Goal: Information Seeking & Learning: Learn about a topic

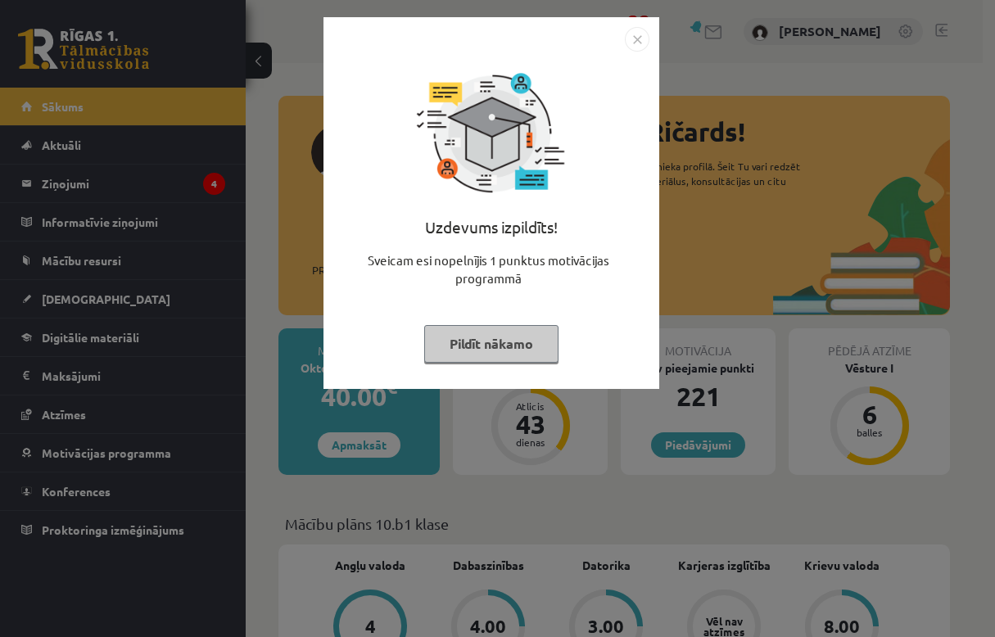
click at [507, 323] on div "Uzdevums izpildīts! Sveicam esi nopelnījis 1 punktus motivācijas programmā Pild…" at bounding box center [491, 216] width 316 height 328
click at [504, 338] on button "Pildīt nākamo" at bounding box center [491, 344] width 134 height 38
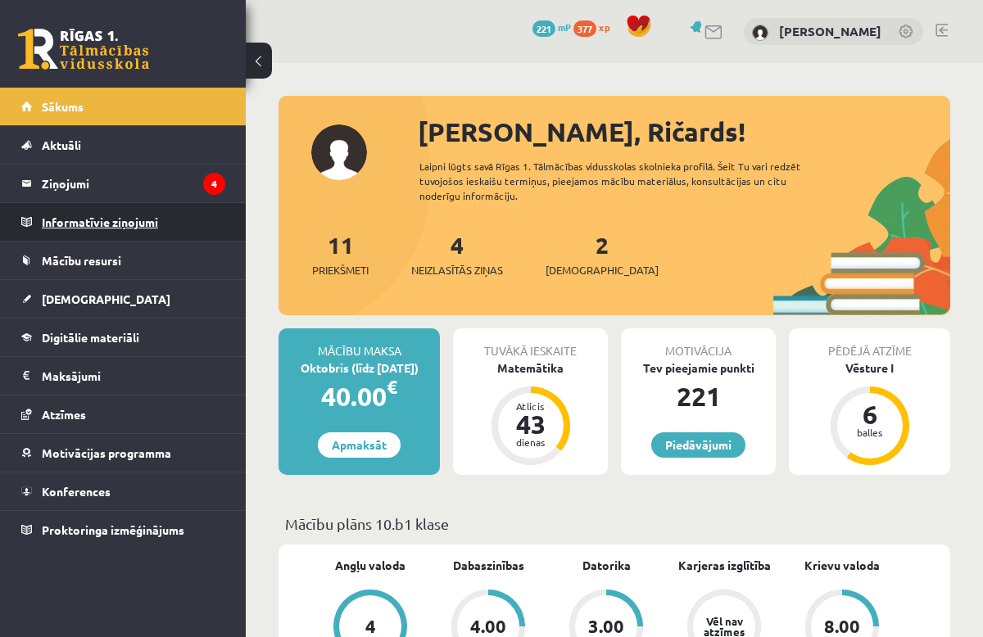
click at [76, 208] on legend "Informatīvie ziņojumi 0" at bounding box center [134, 222] width 184 height 38
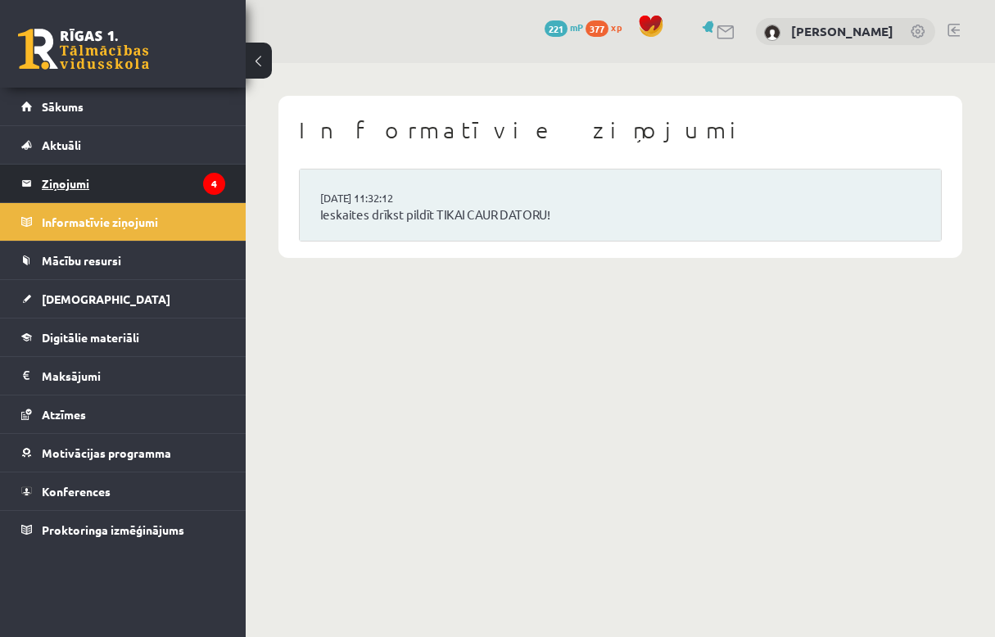
click at [82, 193] on legend "Ziņojumi 4" at bounding box center [134, 184] width 184 height 38
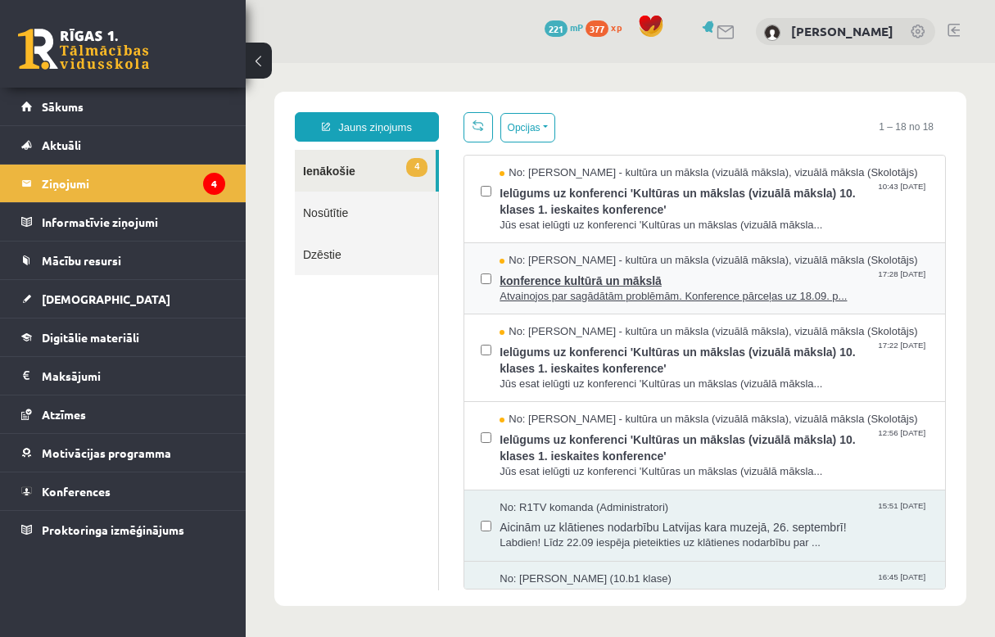
click at [617, 269] on span "konference kultūrā un mākslā" at bounding box center [714, 279] width 429 height 20
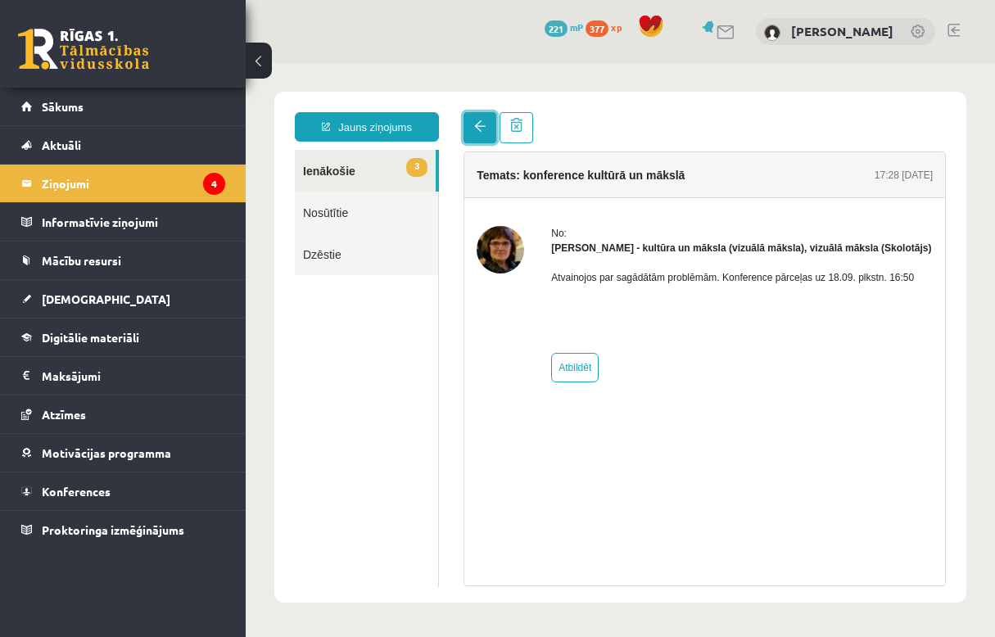
click at [488, 133] on link at bounding box center [480, 127] width 33 height 31
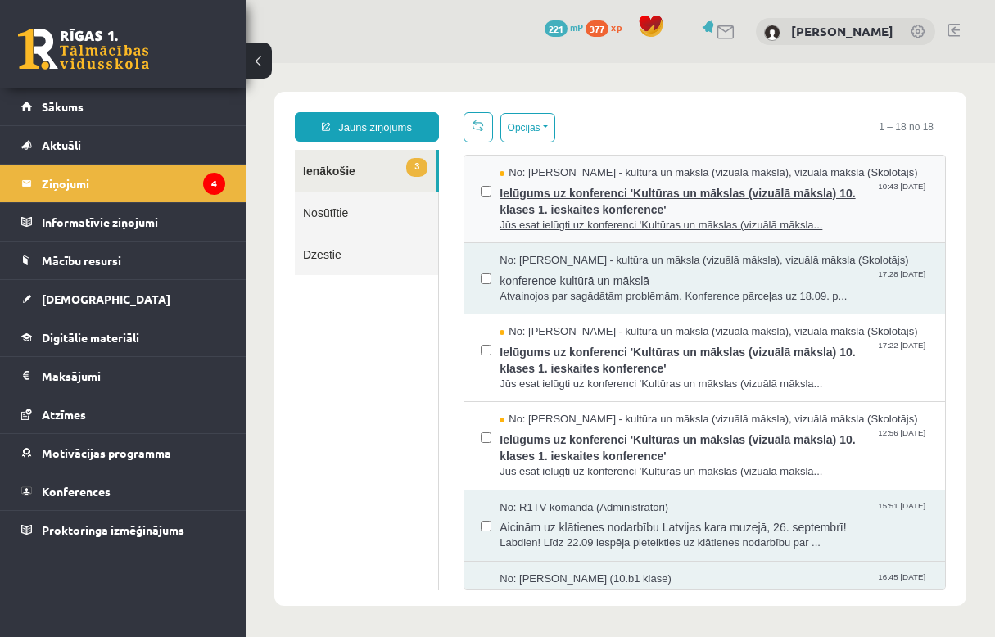
click at [615, 198] on span "Ielūgums uz konferenci 'Kultūras un mākslas (vizuālā māksla) 10. klases 1. iesk…" at bounding box center [714, 199] width 429 height 37
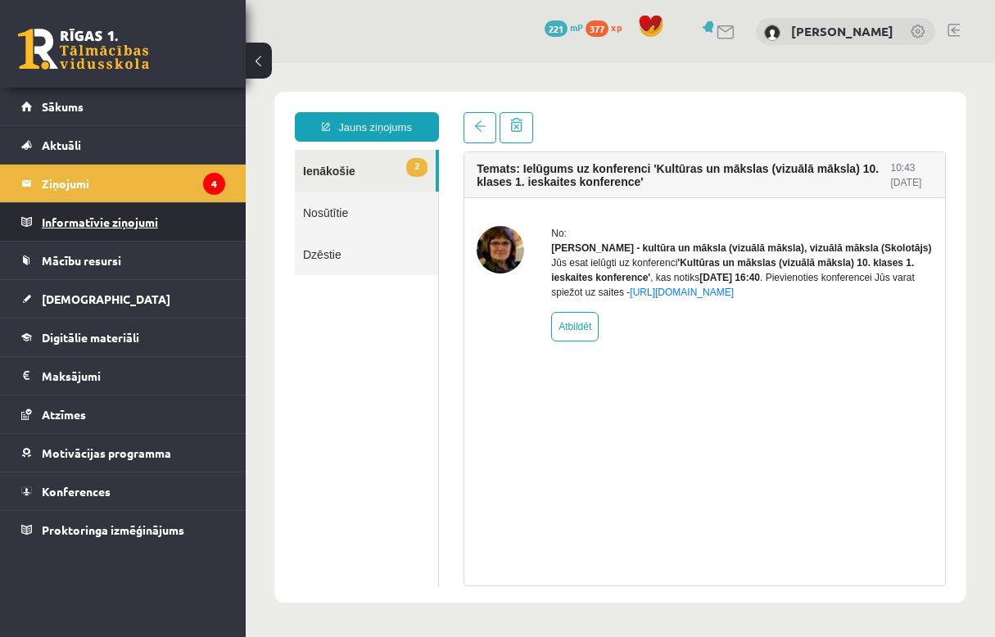
click at [36, 220] on link "Informatīvie ziņojumi 0" at bounding box center [123, 222] width 204 height 38
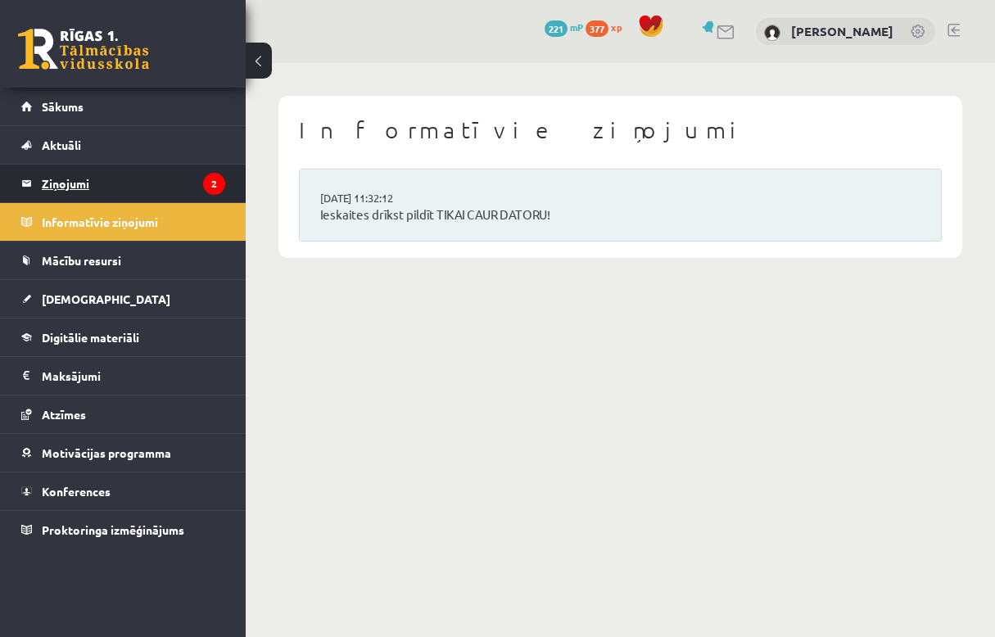
click at [69, 193] on legend "Ziņojumi 2" at bounding box center [134, 184] width 184 height 38
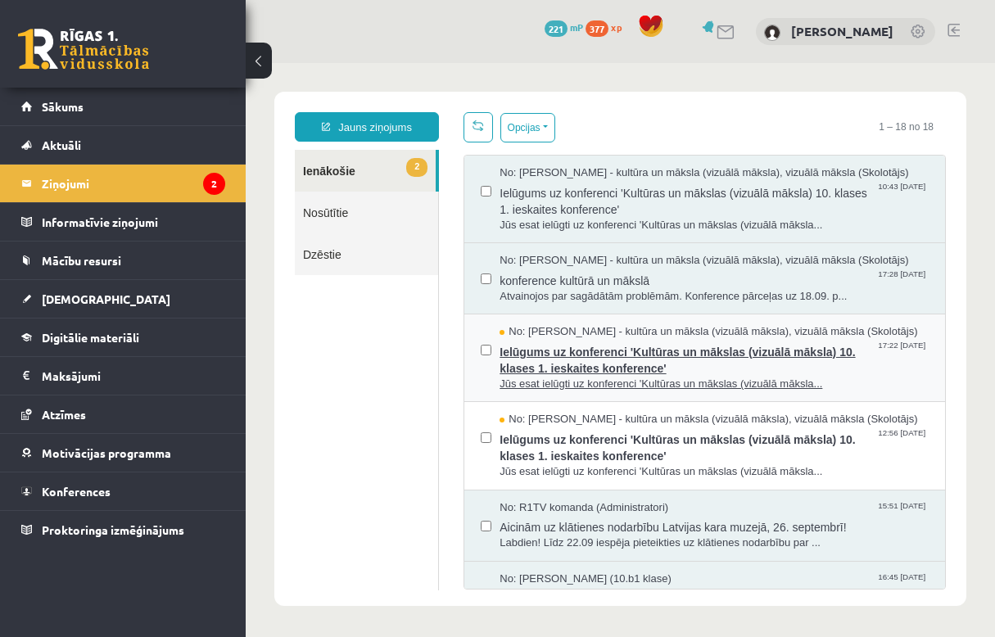
click at [632, 329] on span "No: Ilze Kolka - kultūra un māksla (vizuālā māksla), vizuālā māksla (Skolotājs)" at bounding box center [709, 332] width 418 height 16
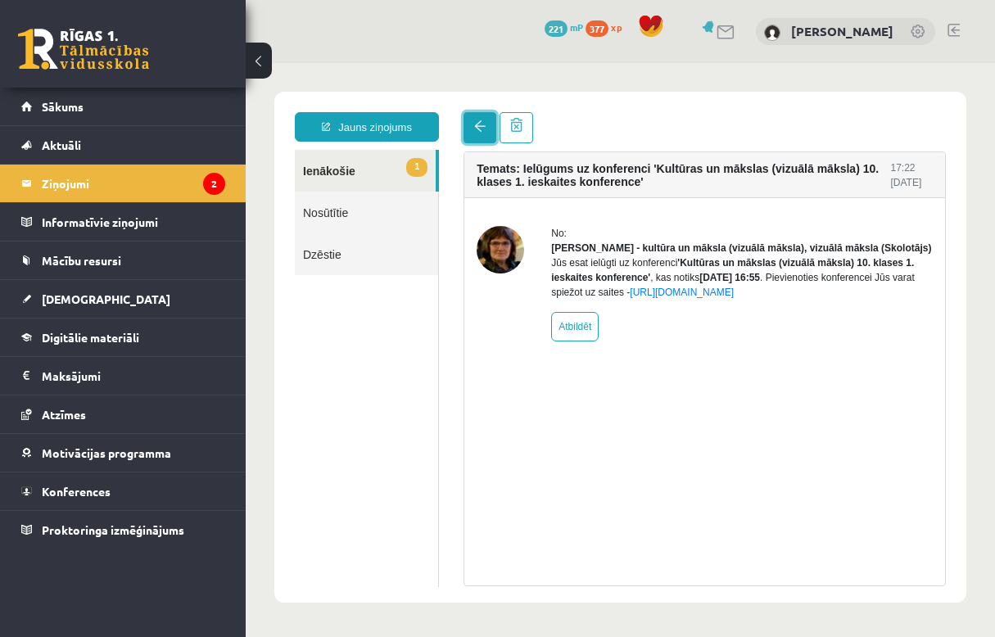
click at [482, 133] on link at bounding box center [480, 127] width 33 height 31
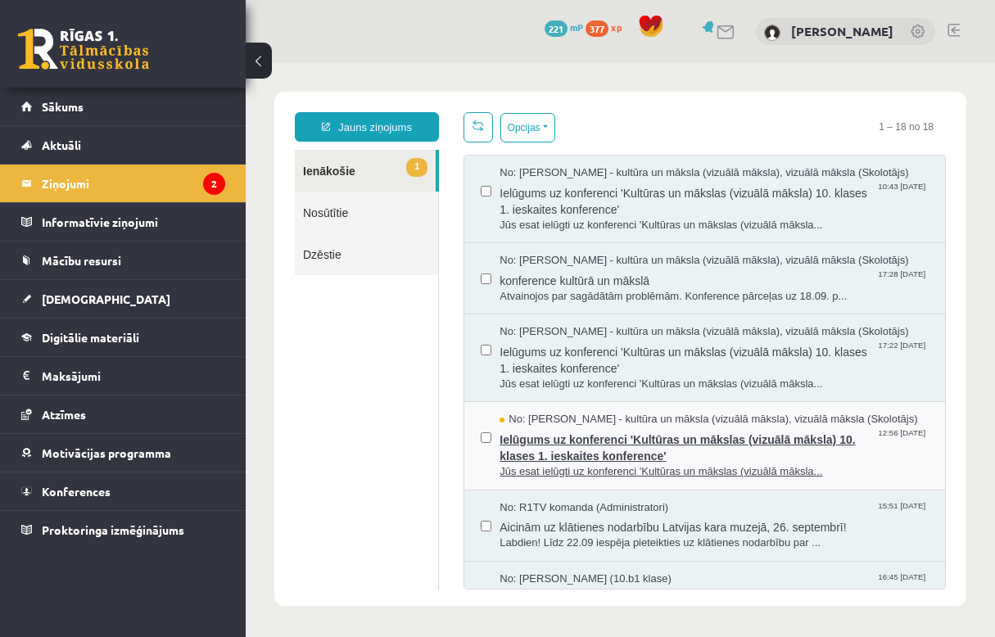
click at [557, 419] on span "No: Ilze Kolka - kultūra un māksla (vizuālā māksla), vizuālā māksla (Skolotājs)" at bounding box center [709, 420] width 418 height 16
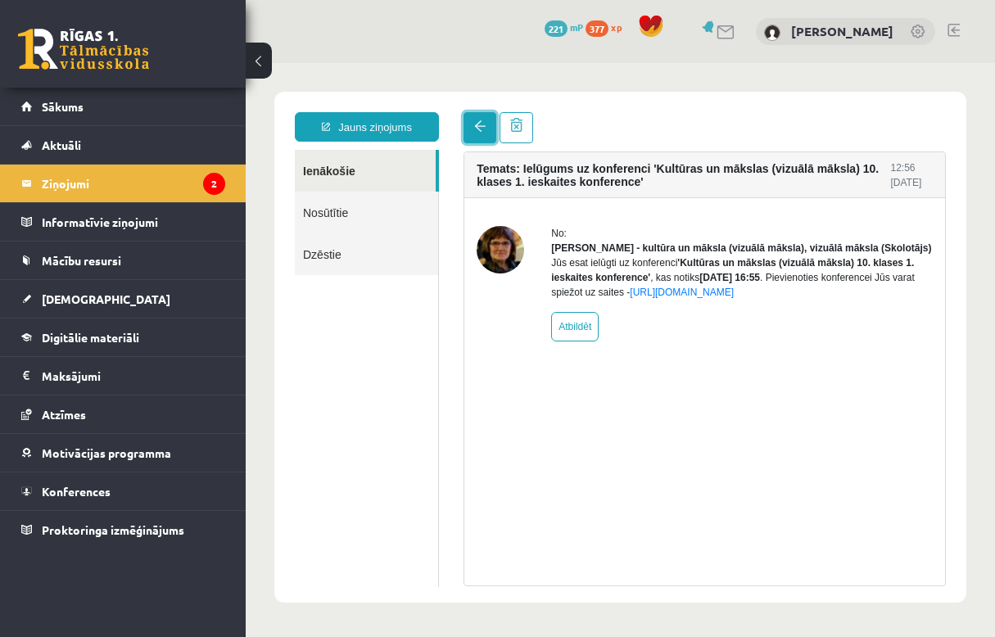
click at [481, 131] on span at bounding box center [479, 125] width 11 height 11
click at [116, 210] on legend "Informatīvie ziņojumi 0" at bounding box center [134, 222] width 184 height 38
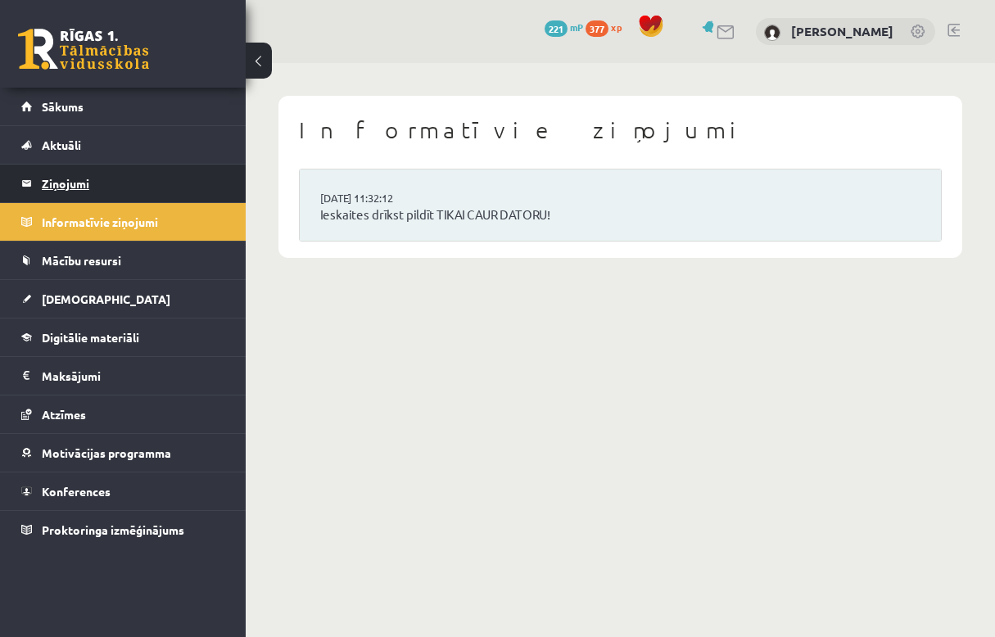
click at [101, 190] on legend "Ziņojumi 2" at bounding box center [134, 184] width 184 height 38
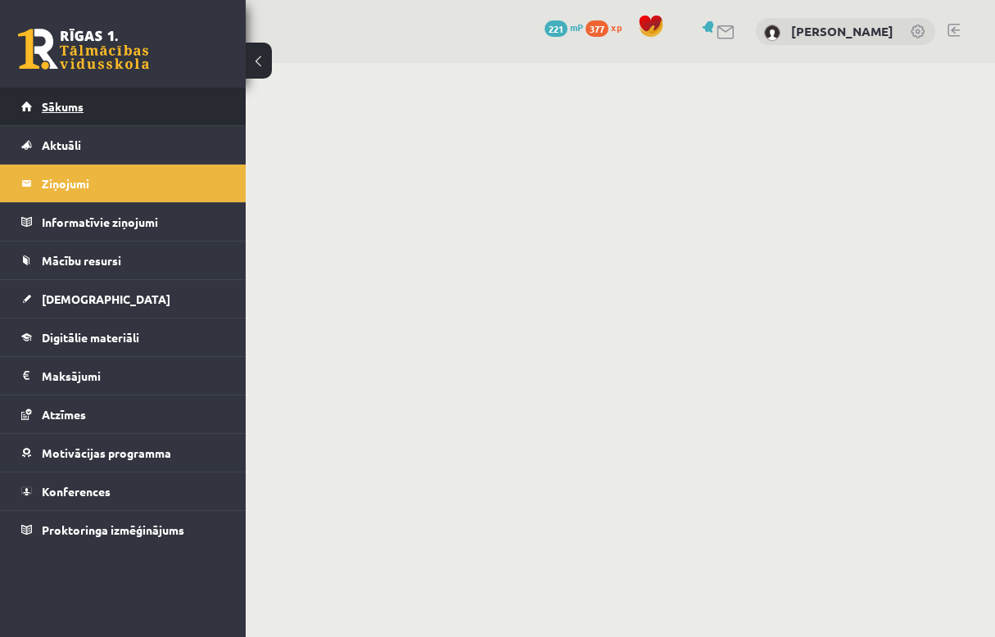
click at [93, 120] on link "Sākums" at bounding box center [123, 107] width 204 height 38
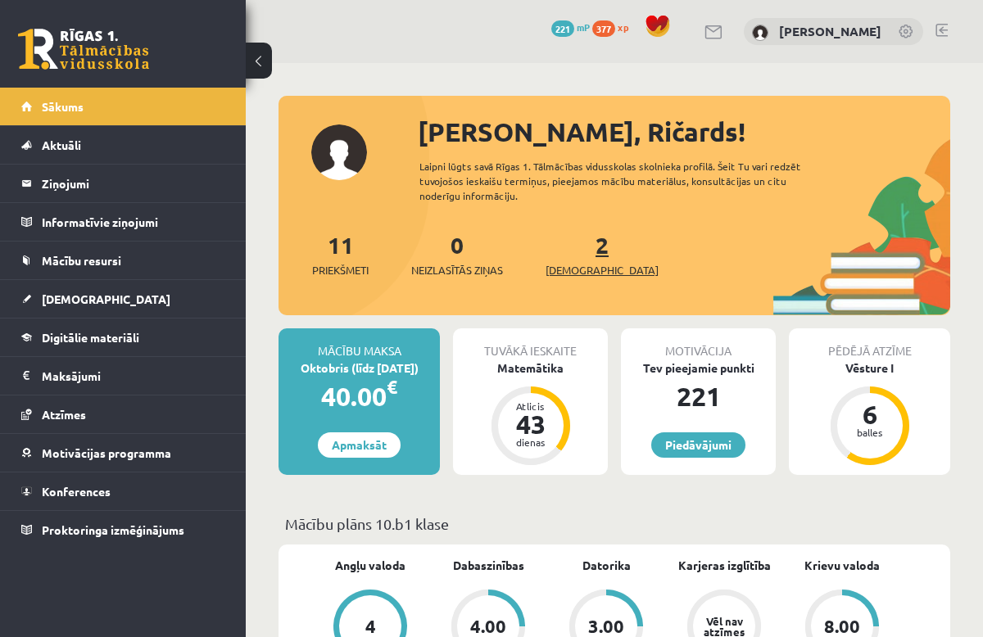
click at [570, 275] on span "[DEMOGRAPHIC_DATA]" at bounding box center [602, 270] width 113 height 16
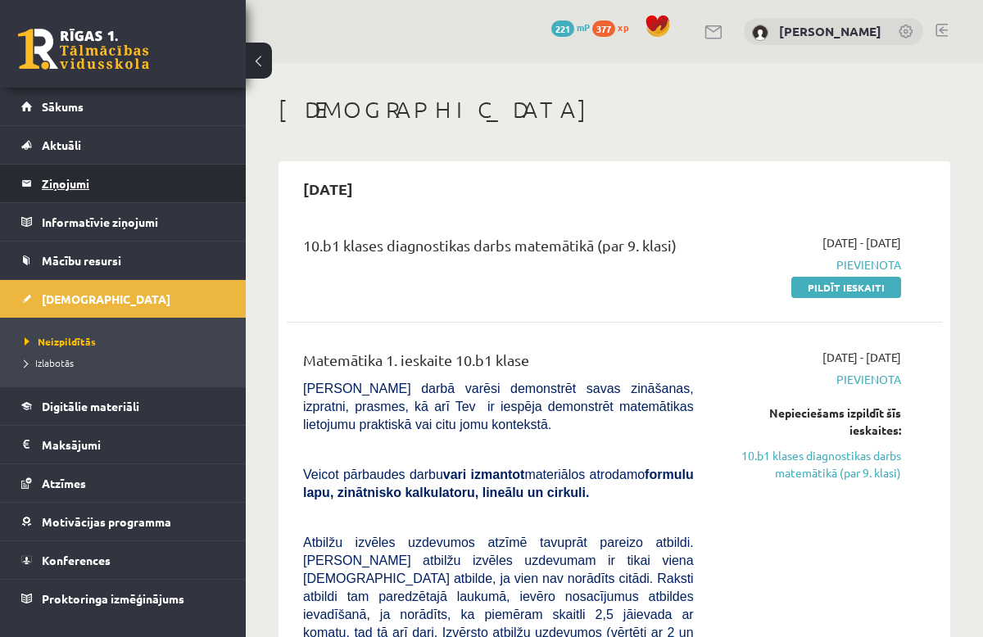
click at [70, 190] on legend "Ziņojumi 0" at bounding box center [134, 184] width 184 height 38
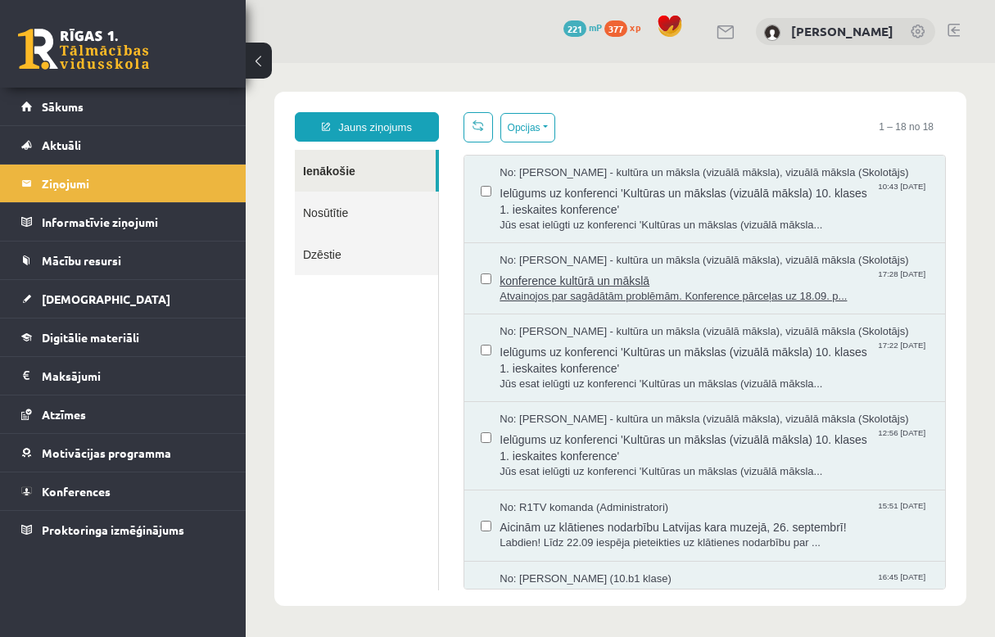
click at [603, 275] on span "konference kultūrā un mākslā" at bounding box center [714, 279] width 429 height 20
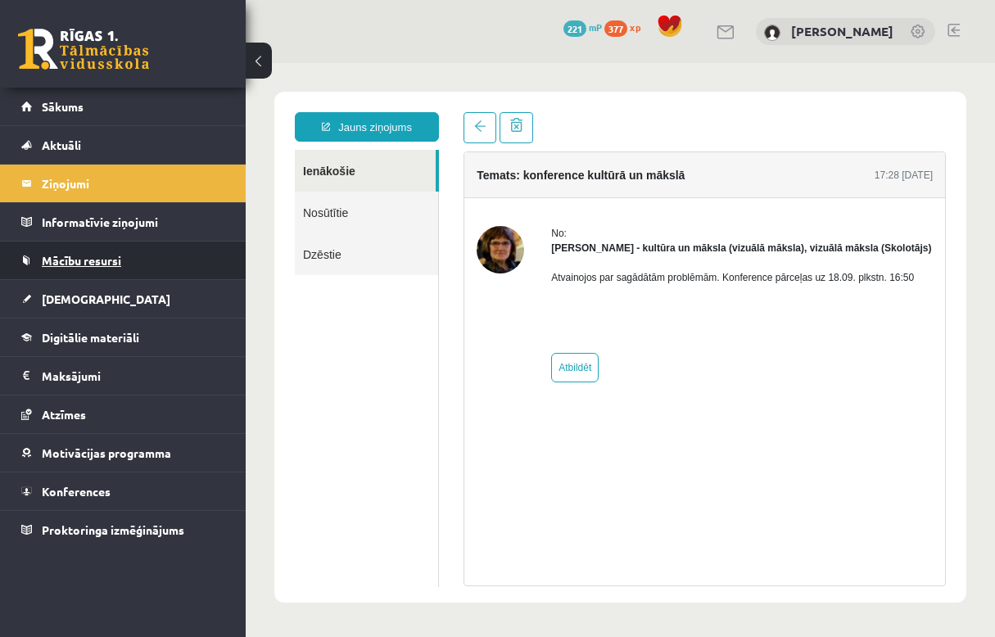
click at [79, 249] on link "Mācību resursi" at bounding box center [123, 261] width 204 height 38
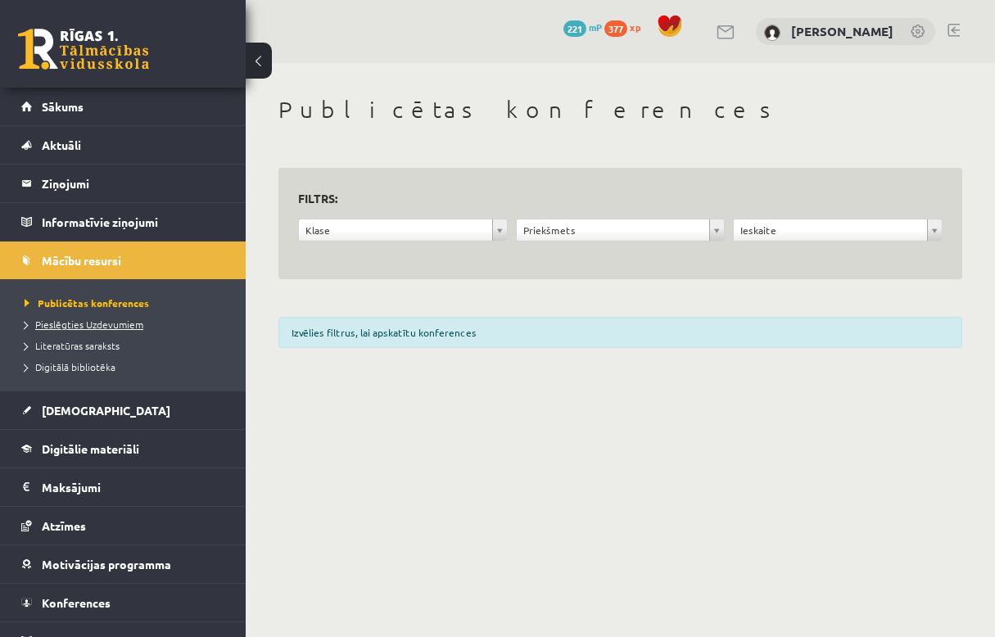
click at [46, 325] on span "Pieslēgties Uzdevumiem" at bounding box center [84, 324] width 119 height 13
